Goal: Task Accomplishment & Management: Complete application form

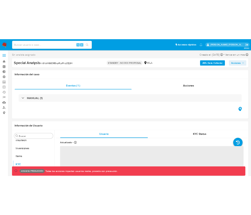
scroll to position [245, 0]
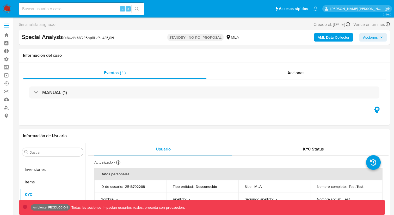
select select "10"
click at [377, 109] on icon "button" at bounding box center [377, 109] width 8 height 8
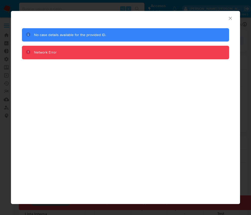
click at [230, 18] on icon "Cerrar ventana" at bounding box center [230, 18] width 3 height 3
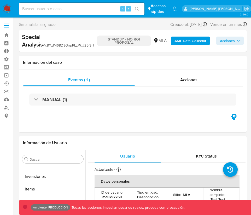
click at [219, 43] on button "Acciones" at bounding box center [229, 41] width 27 height 8
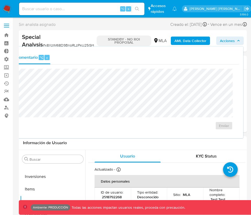
click at [219, 43] on button "Acciones" at bounding box center [229, 41] width 27 height 8
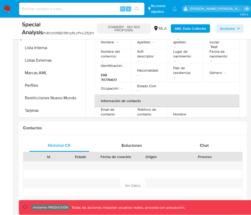
scroll to position [141, 0]
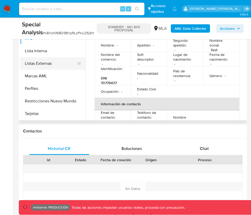
click at [52, 63] on button "Listas Externas" at bounding box center [50, 63] width 61 height 13
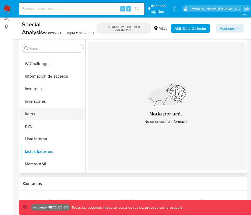
scroll to position [213, 0]
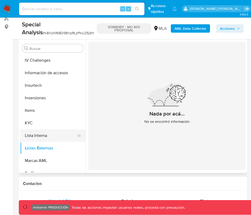
click at [39, 137] on button "Lista Interna" at bounding box center [50, 135] width 61 height 13
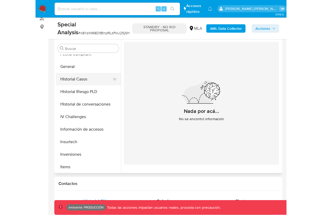
scroll to position [156, 0]
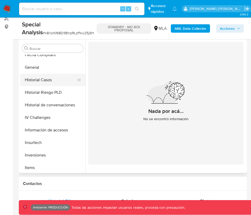
click at [35, 80] on button "Historial Casos" at bounding box center [50, 80] width 61 height 13
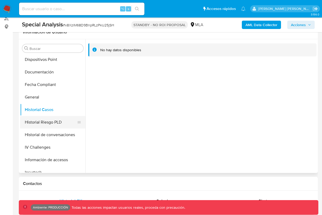
scroll to position [124, 0]
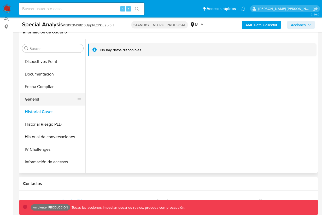
click at [44, 98] on button "General" at bounding box center [50, 99] width 61 height 13
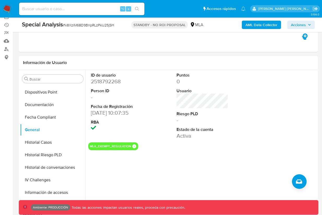
scroll to position [85, 0]
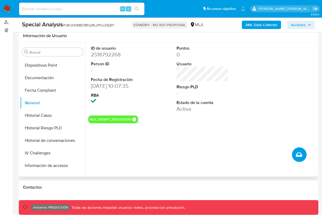
click at [296, 154] on icon "Crear caso manual" at bounding box center [299, 154] width 6 height 4
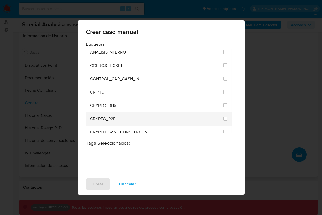
scroll to position [0, 0]
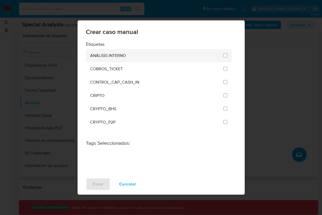
click at [168, 53] on div "ANÁLISIS INTERNO" at bounding box center [155, 55] width 130 height 13
click at [223, 54] on input "1887" at bounding box center [225, 55] width 4 height 4
checkbox input "true"
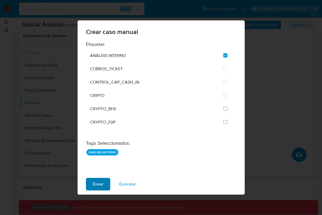
click at [98, 186] on span "Crear" at bounding box center [98, 183] width 11 height 11
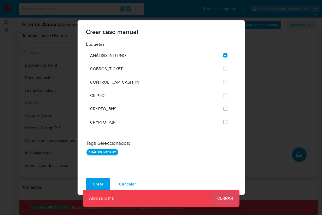
click at [224, 198] on span "Cerrar" at bounding box center [225, 198] width 16 height 0
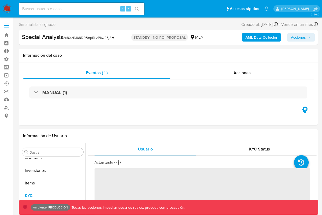
scroll to position [245, 0]
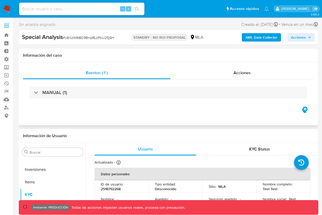
select select "10"
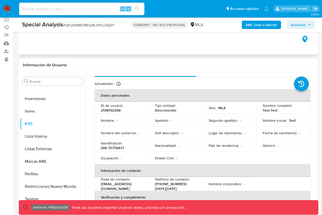
scroll to position [61, 0]
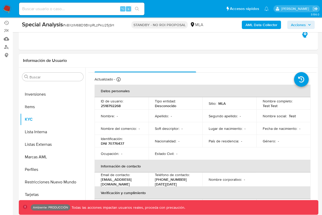
click at [111, 106] on p "2518792268" at bounding box center [111, 105] width 20 height 5
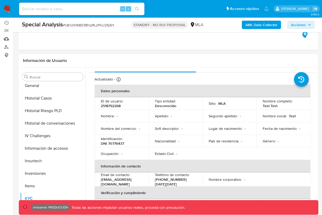
scroll to position [165, 0]
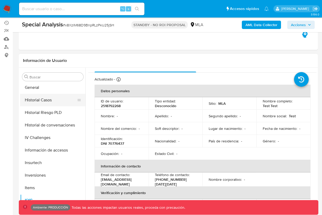
click at [32, 102] on button "Historial Casos" at bounding box center [50, 100] width 61 height 13
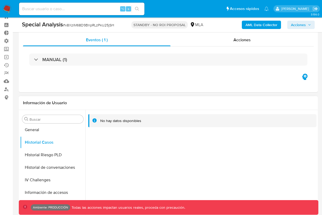
scroll to position [0, 0]
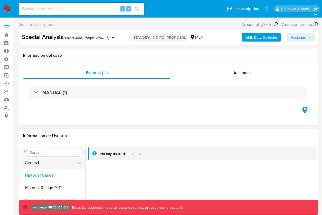
click at [53, 163] on button "General" at bounding box center [50, 162] width 61 height 13
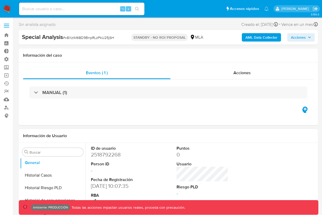
click at [111, 155] on dd "2518792268" at bounding box center [117, 154] width 52 height 7
copy dd "2518792268"
click at [39, 9] on input at bounding box center [81, 8] width 125 height 7
paste input "2518792268"
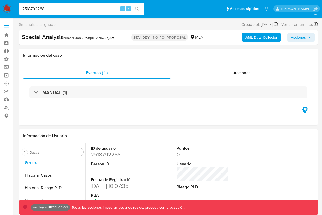
type input "2518792268"
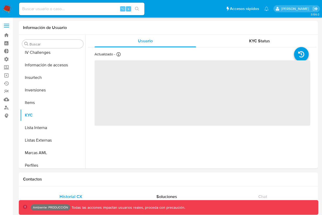
scroll to position [245, 0]
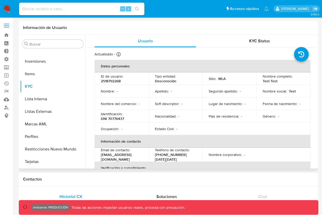
select select "10"
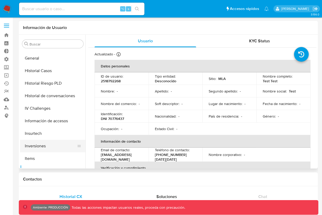
scroll to position [160, 0]
click at [43, 60] on button "General" at bounding box center [52, 59] width 65 height 13
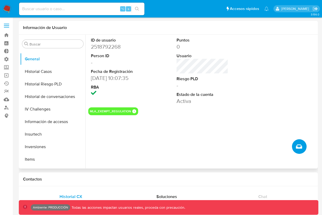
click at [297, 146] on icon "Crear caso manual" at bounding box center [299, 146] width 6 height 4
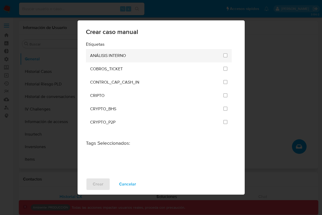
click at [147, 54] on div "ANÁLISIS INTERNO" at bounding box center [155, 55] width 130 height 13
click at [147, 56] on div "ANÁLISIS INTERNO" at bounding box center [155, 55] width 130 height 13
click at [224, 55] on input "1887" at bounding box center [225, 55] width 4 height 4
checkbox input "true"
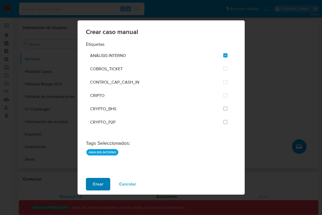
click at [98, 185] on span "Crear" at bounding box center [98, 183] width 11 height 11
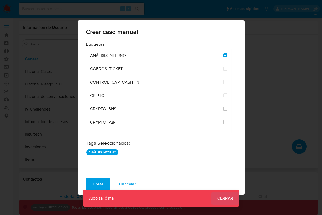
click at [223, 198] on span "Cerrar" at bounding box center [225, 198] width 16 height 0
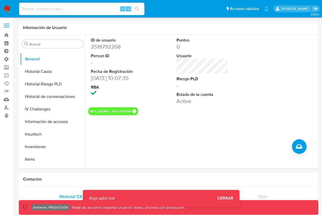
click at [310, 53] on div at bounding box center [287, 71] width 57 height 73
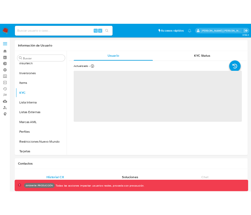
scroll to position [245, 0]
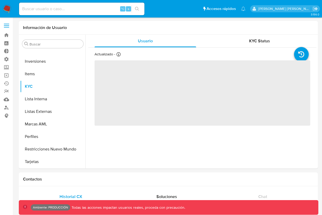
select select "10"
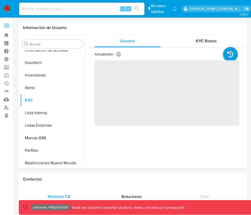
scroll to position [245, 0]
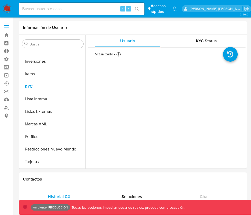
select select "10"
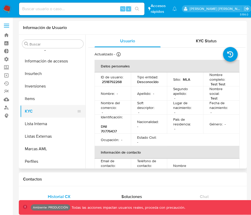
scroll to position [218, 0]
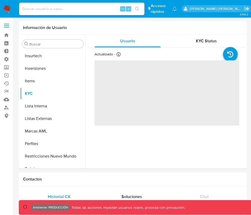
scroll to position [245, 0]
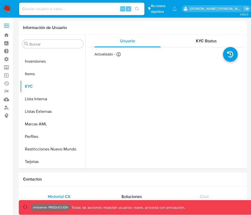
select select "10"
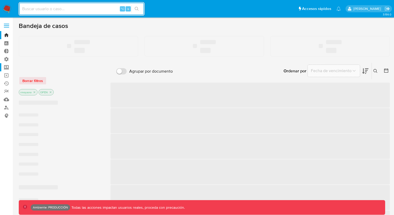
click at [5, 68] on label "Screening" at bounding box center [31, 67] width 62 height 8
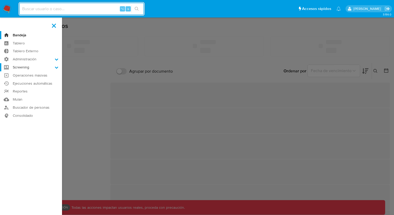
click at [0, 0] on input "Screening" at bounding box center [0, 0] width 0 height 0
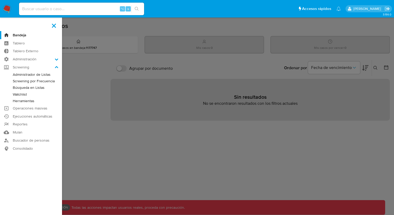
click at [26, 83] on link "Screening por Frecuencia" at bounding box center [31, 81] width 62 height 7
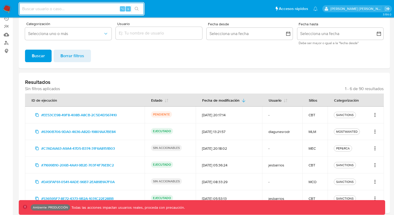
scroll to position [69, 0]
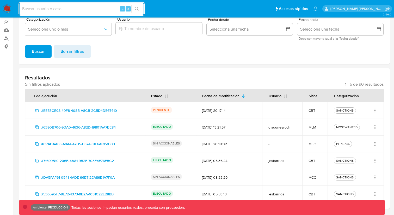
click at [377, 110] on icon "Acciones" at bounding box center [375, 110] width 5 height 6
click at [358, 134] on link "Ver registros" at bounding box center [358, 134] width 39 height 13
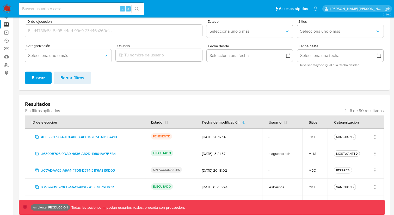
scroll to position [43, 0]
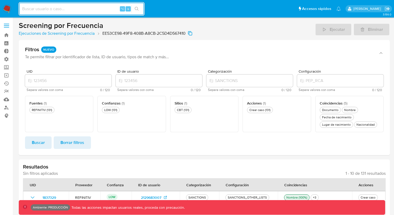
click at [192, 33] on icon "Copiar" at bounding box center [190, 33] width 5 height 5
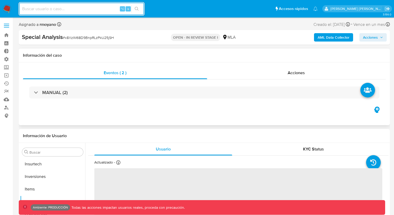
scroll to position [245, 0]
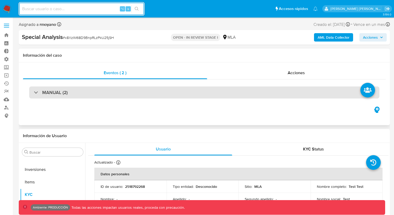
select select "10"
click at [141, 92] on div "MANUAL (2)" at bounding box center [204, 92] width 351 height 12
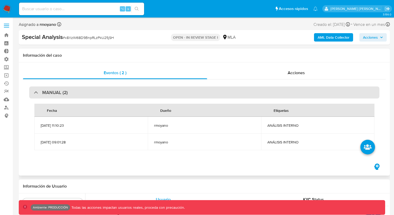
click at [141, 92] on div "MANUAL (2)" at bounding box center [204, 92] width 351 height 12
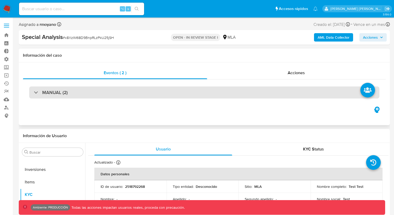
click at [141, 92] on div "MANUAL (2)" at bounding box center [204, 92] width 351 height 12
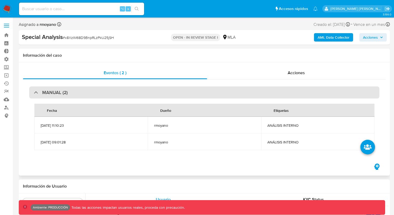
click at [137, 91] on div "MANUAL (2)" at bounding box center [204, 92] width 351 height 12
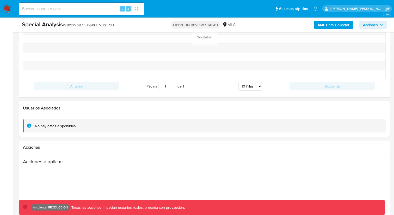
scroll to position [733, 0]
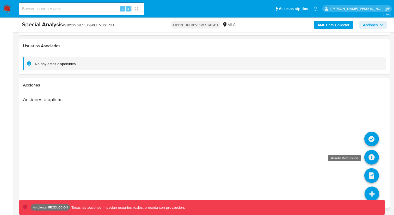
click at [370, 153] on icon at bounding box center [372, 157] width 15 height 15
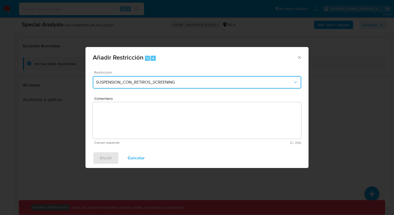
click at [194, 85] on span "SUSPENSION_CON_RETIROS_SCREENING" at bounding box center [194, 82] width 197 height 5
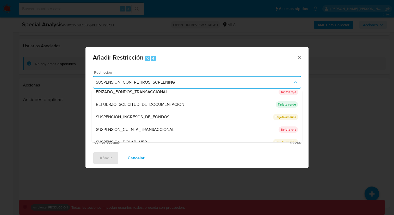
scroll to position [111, 0]
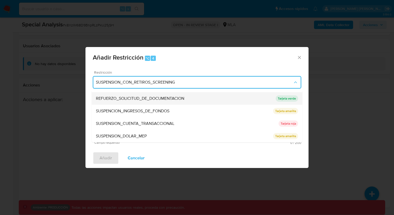
click at [181, 101] on div "REFUERZO_SOLICITUD_DE_DOCUMENTACION" at bounding box center [186, 98] width 180 height 13
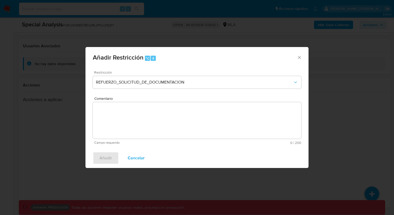
click at [164, 122] on textarea "Comentario" at bounding box center [197, 120] width 209 height 37
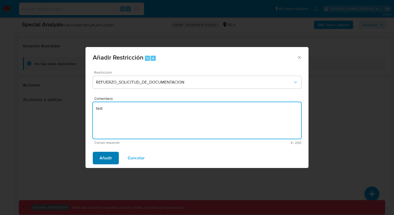
type textarea "test"
click at [116, 158] on button "Añadir" at bounding box center [106, 158] width 26 height 13
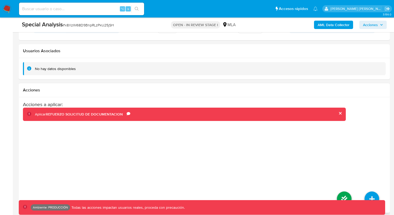
scroll to position [733, 0]
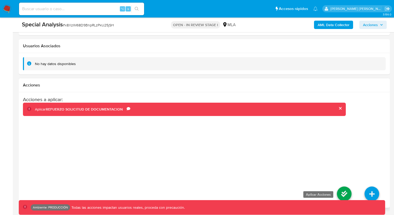
click at [346, 193] on icon at bounding box center [344, 193] width 15 height 15
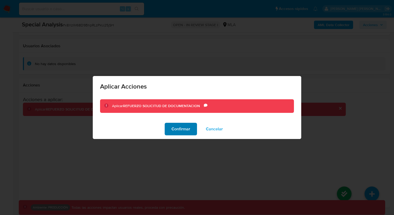
click at [182, 130] on span "Confirmar" at bounding box center [181, 128] width 19 height 11
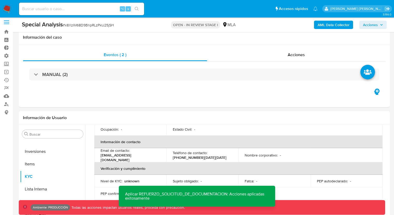
scroll to position [0, 0]
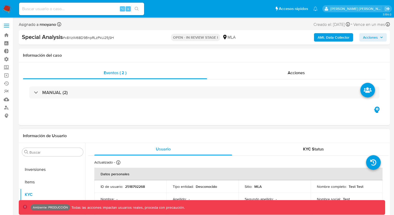
scroll to position [88, 0]
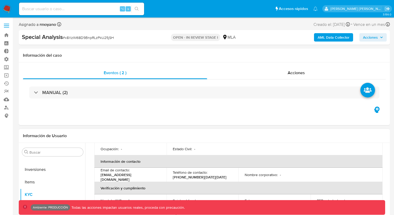
select select "10"
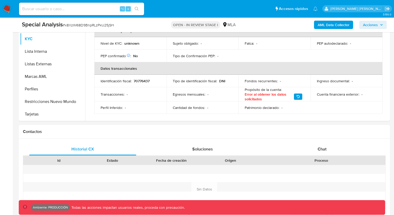
scroll to position [133, 0]
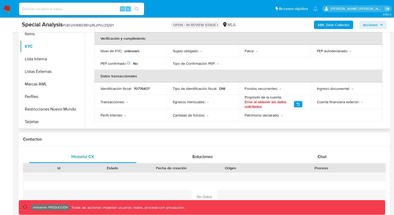
click at [297, 103] on icon "button" at bounding box center [298, 104] width 3 height 3
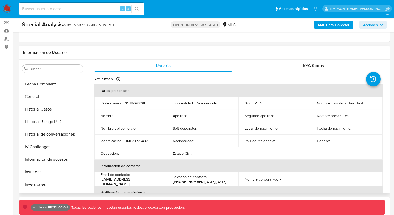
scroll to position [146, 0]
click at [47, 112] on button "Historial Casos" at bounding box center [50, 110] width 61 height 13
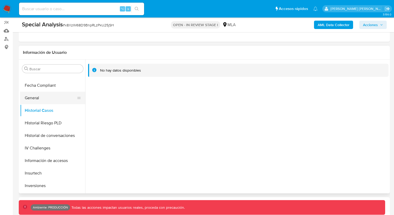
click at [52, 98] on button "General" at bounding box center [50, 98] width 61 height 13
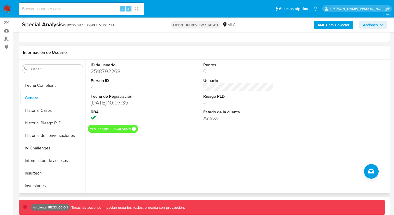
click at [113, 73] on dd "2518792268" at bounding box center [126, 71] width 70 height 7
copy dd "2518792268"
click at [61, 8] on input at bounding box center [81, 8] width 125 height 7
paste input "2518792268"
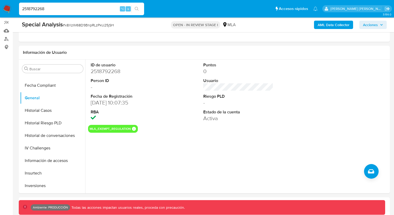
type input "2518792268"
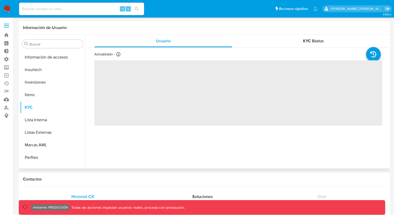
scroll to position [245, 0]
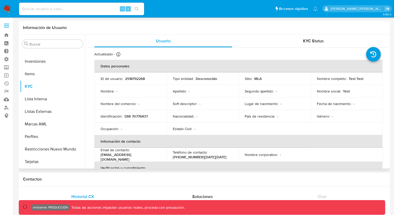
select select "10"
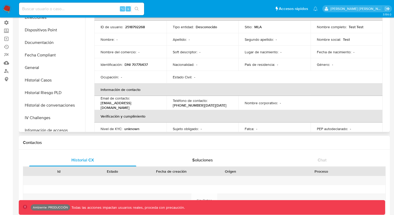
scroll to position [113, 0]
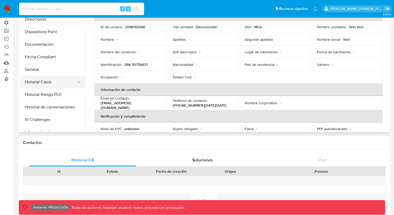
click at [49, 83] on button "Historial Casos" at bounding box center [50, 82] width 61 height 13
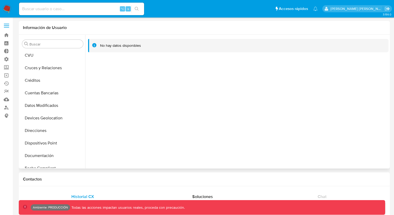
scroll to position [0, 0]
